Goal: Task Accomplishment & Management: Manage account settings

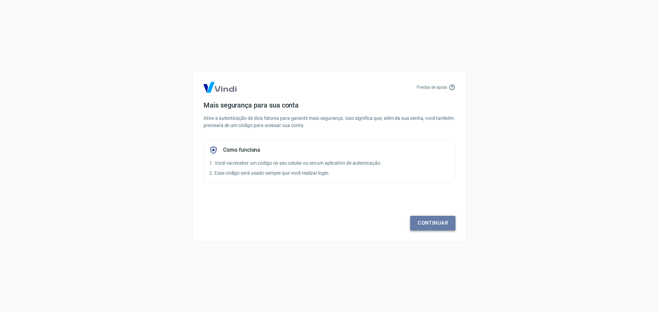
click at [432, 223] on link "Continuar" at bounding box center [432, 223] width 45 height 14
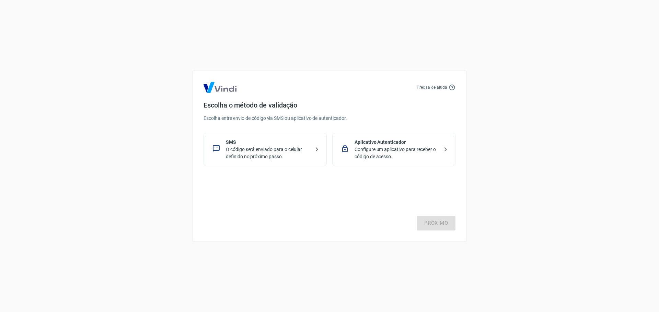
click at [405, 154] on p "Configure um aplicativo para receber o código de acesso." at bounding box center [396, 153] width 84 height 14
click at [446, 230] on link "Próximo" at bounding box center [435, 223] width 39 height 14
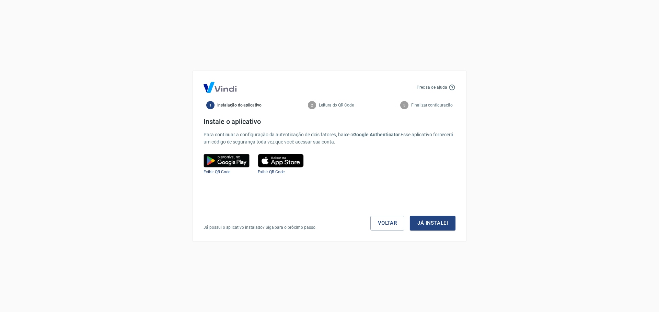
click at [440, 233] on div "Precisa de ajuda 1 Instalação do aplicativo 2 Leitura do QR Code 3 Finalizar co…" at bounding box center [329, 157] width 274 height 172
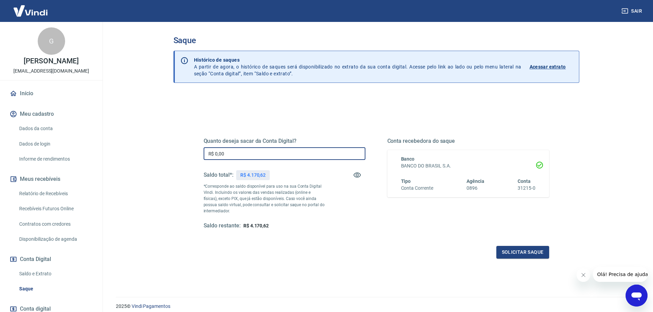
drag, startPoint x: 216, startPoint y: 153, endPoint x: 251, endPoint y: 153, distance: 35.3
click at [251, 153] on input "R$ 0,00" at bounding box center [285, 153] width 162 height 13
type input "R$ 2.170,62"
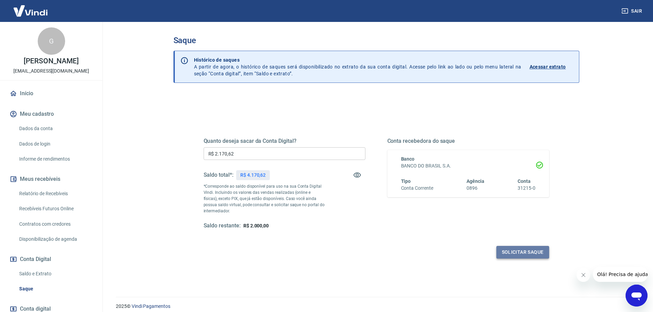
click at [524, 249] on button "Solicitar saque" at bounding box center [523, 252] width 53 height 13
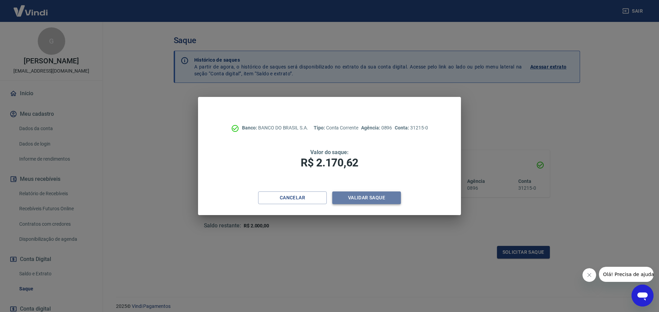
click at [376, 195] on button "Validar saque" at bounding box center [366, 198] width 69 height 13
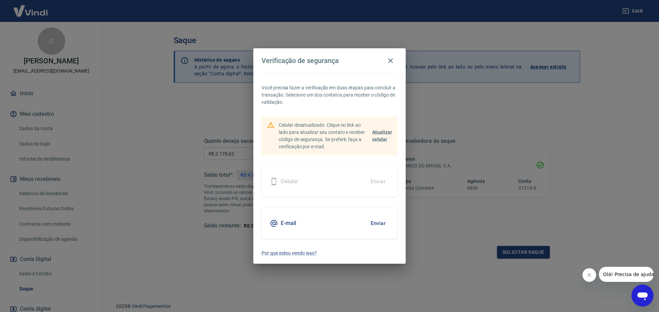
click at [367, 221] on button "Enviar" at bounding box center [378, 223] width 22 height 14
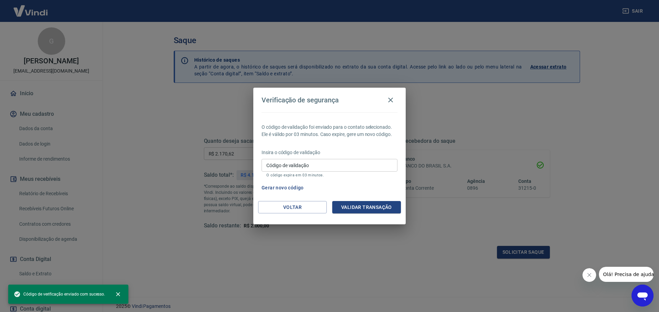
click at [317, 166] on input "Código de validação" at bounding box center [329, 165] width 136 height 13
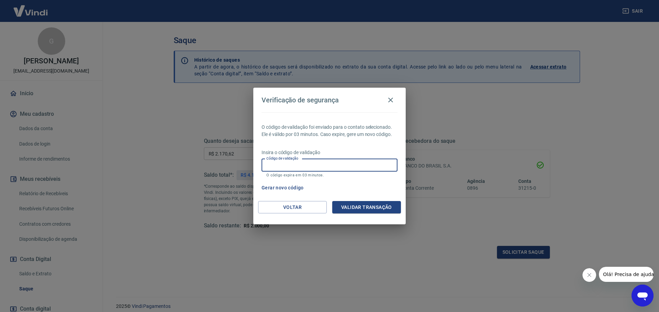
paste input "615761"
type input "615761"
click at [377, 215] on div "Voltar Validar transação" at bounding box center [329, 213] width 152 height 24
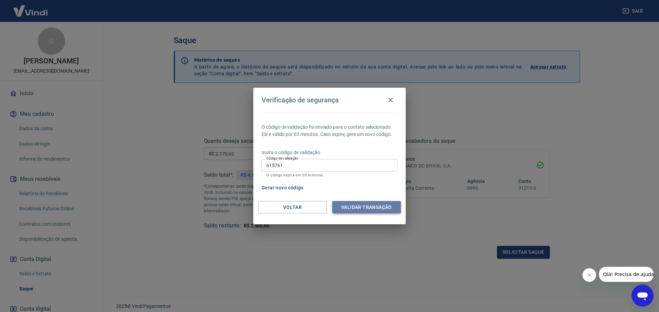
click at [377, 207] on button "Validar transação" at bounding box center [366, 207] width 69 height 13
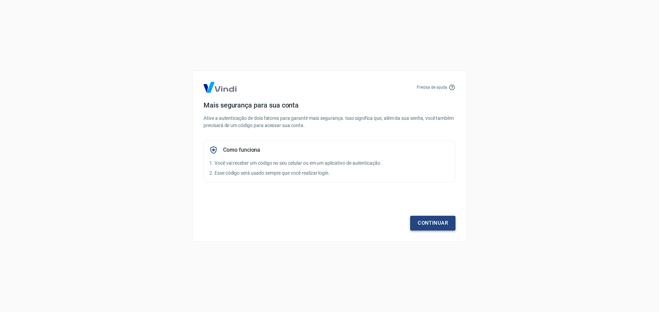
click at [439, 229] on link "Continuar" at bounding box center [432, 223] width 45 height 14
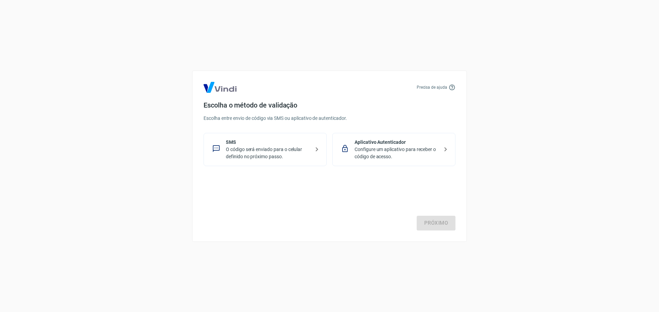
click at [403, 152] on p "Configure um aplicativo para receber o código de acesso." at bounding box center [396, 153] width 84 height 14
click at [444, 223] on link "Próximo" at bounding box center [435, 223] width 39 height 14
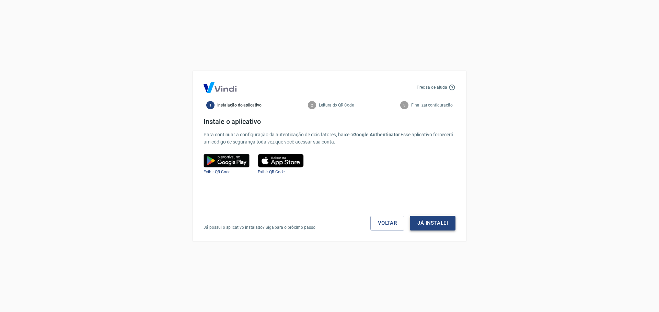
click at [440, 223] on button "Já instalei" at bounding box center [433, 223] width 46 height 14
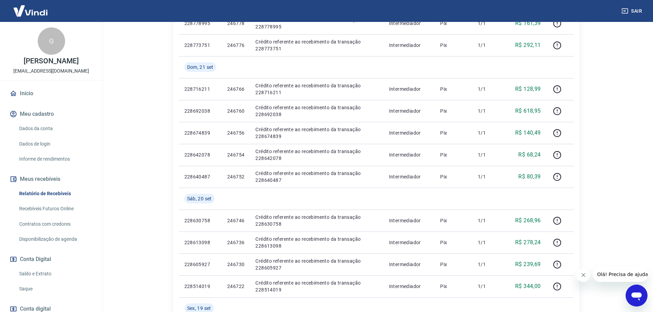
scroll to position [206, 0]
